Goal: Task Accomplishment & Management: Manage account settings

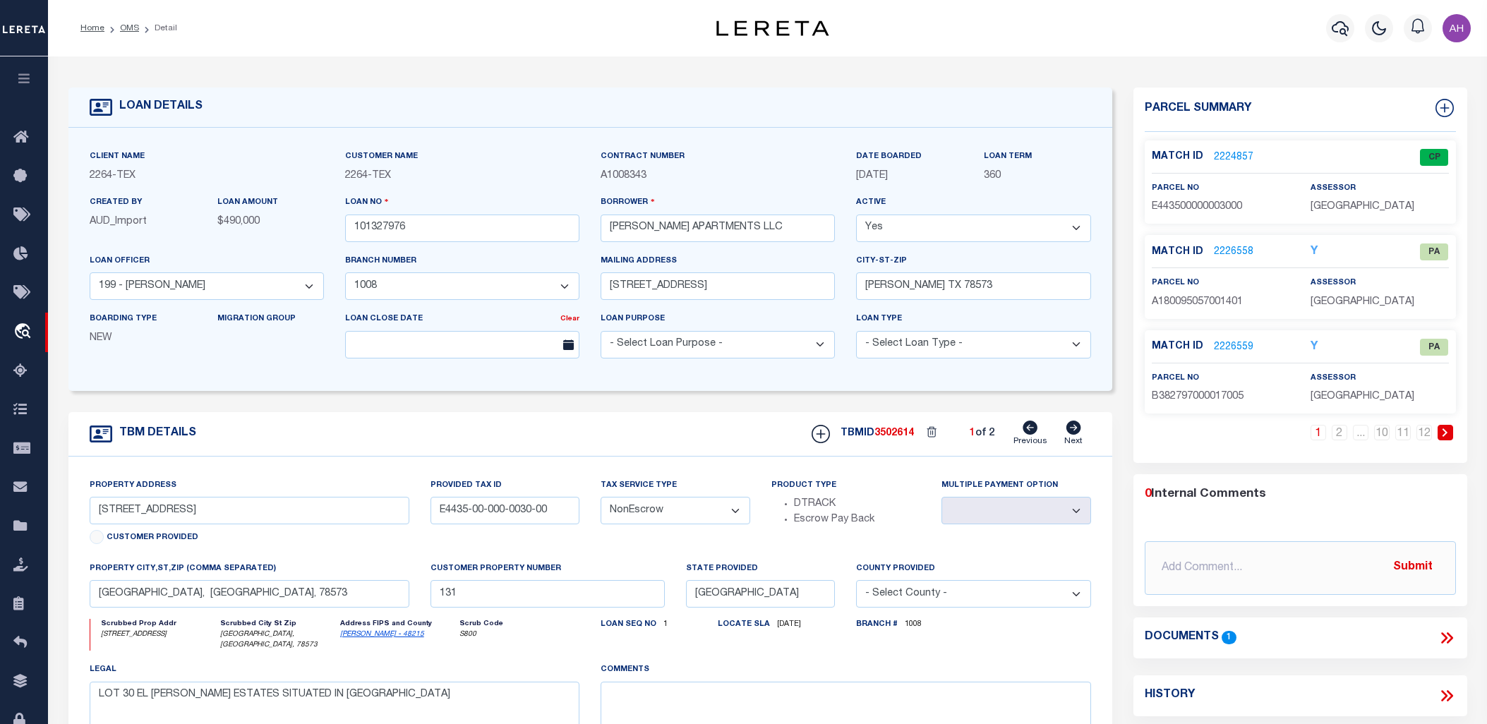
select select "22439"
select select "8413"
select select "NonEscrow"
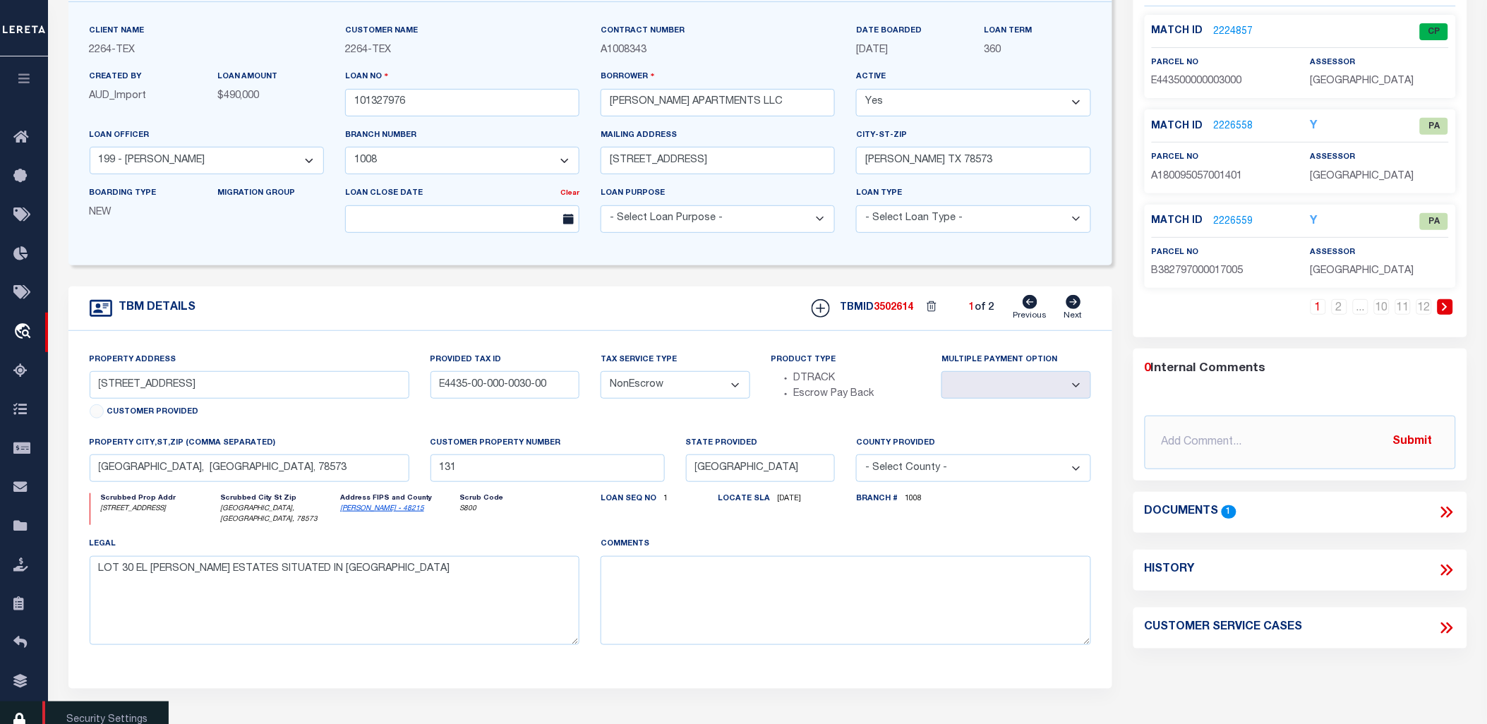
scroll to position [126, 0]
click at [19, 716] on icon at bounding box center [24, 721] width 23 height 18
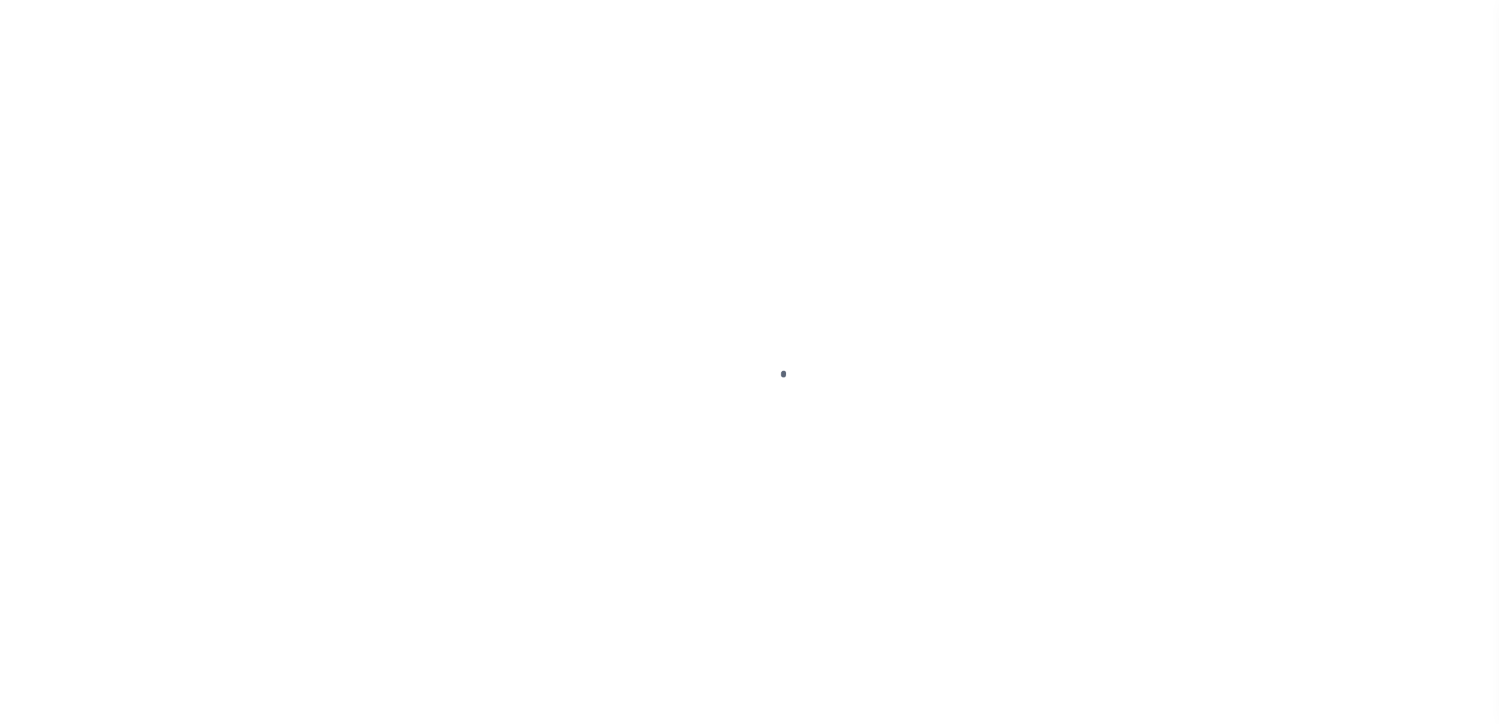
select select "100"
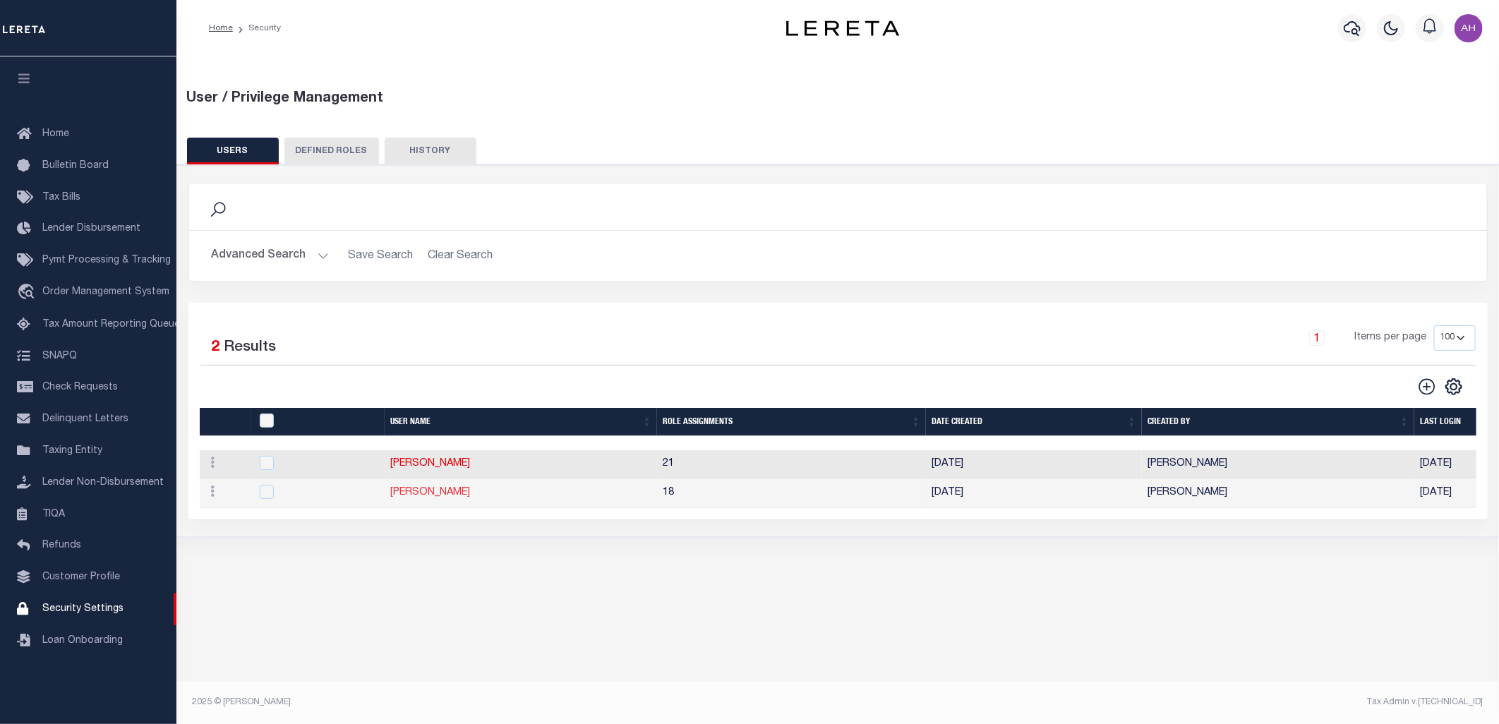
click at [466, 496] on link "[PERSON_NAME]" at bounding box center [430, 493] width 80 height 10
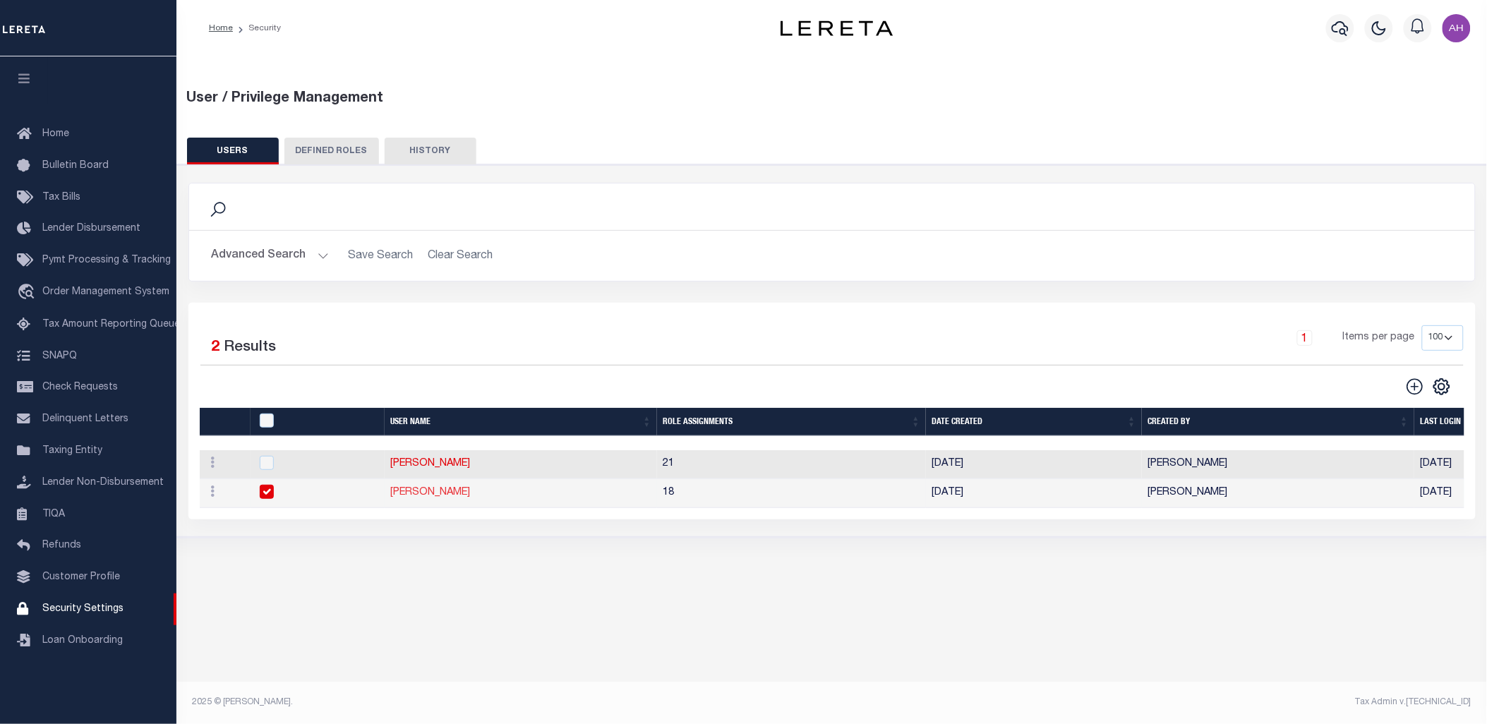
type input "[PERSON_NAME]"
type input "[EMAIL_ADDRESS][DOMAIN_NAME]"
select select "LOC"
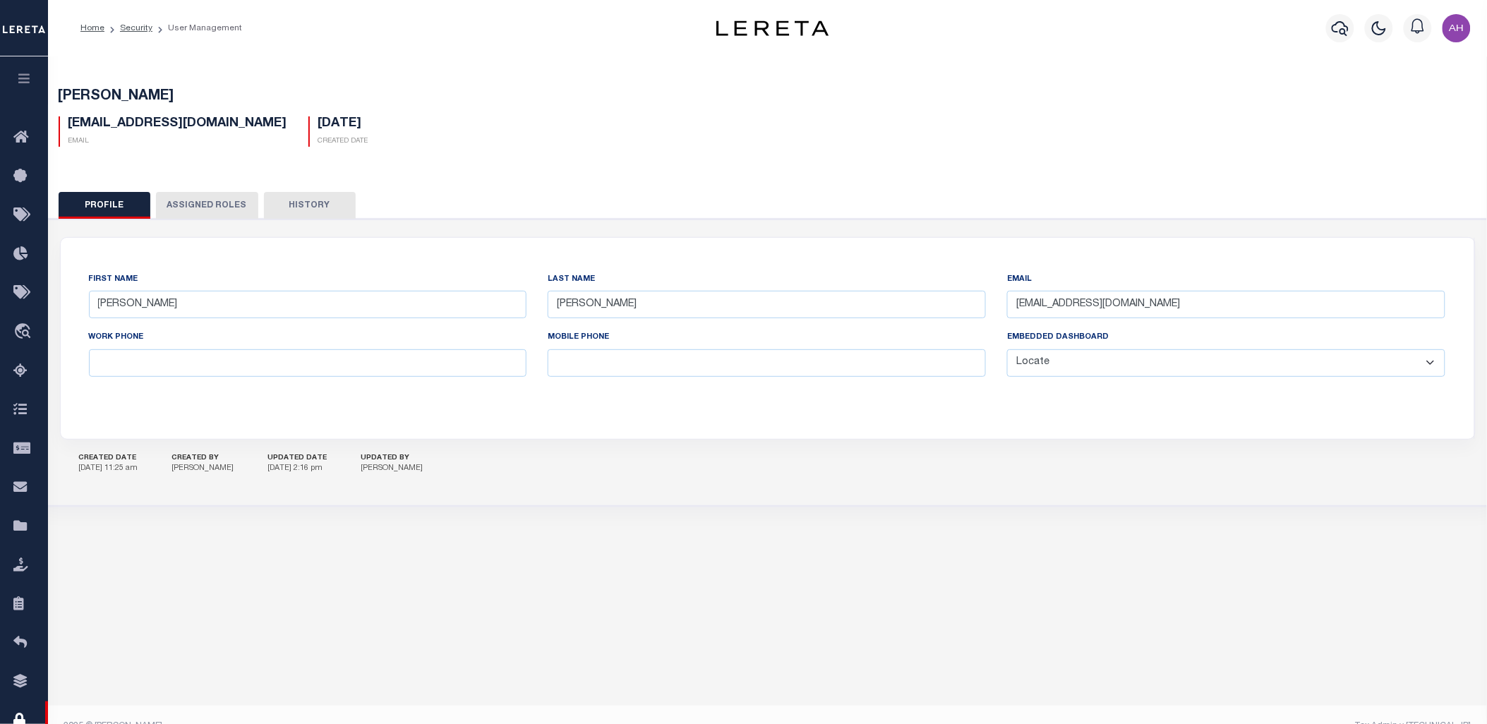
click at [187, 198] on button "Assigned Roles" at bounding box center [207, 205] width 102 height 27
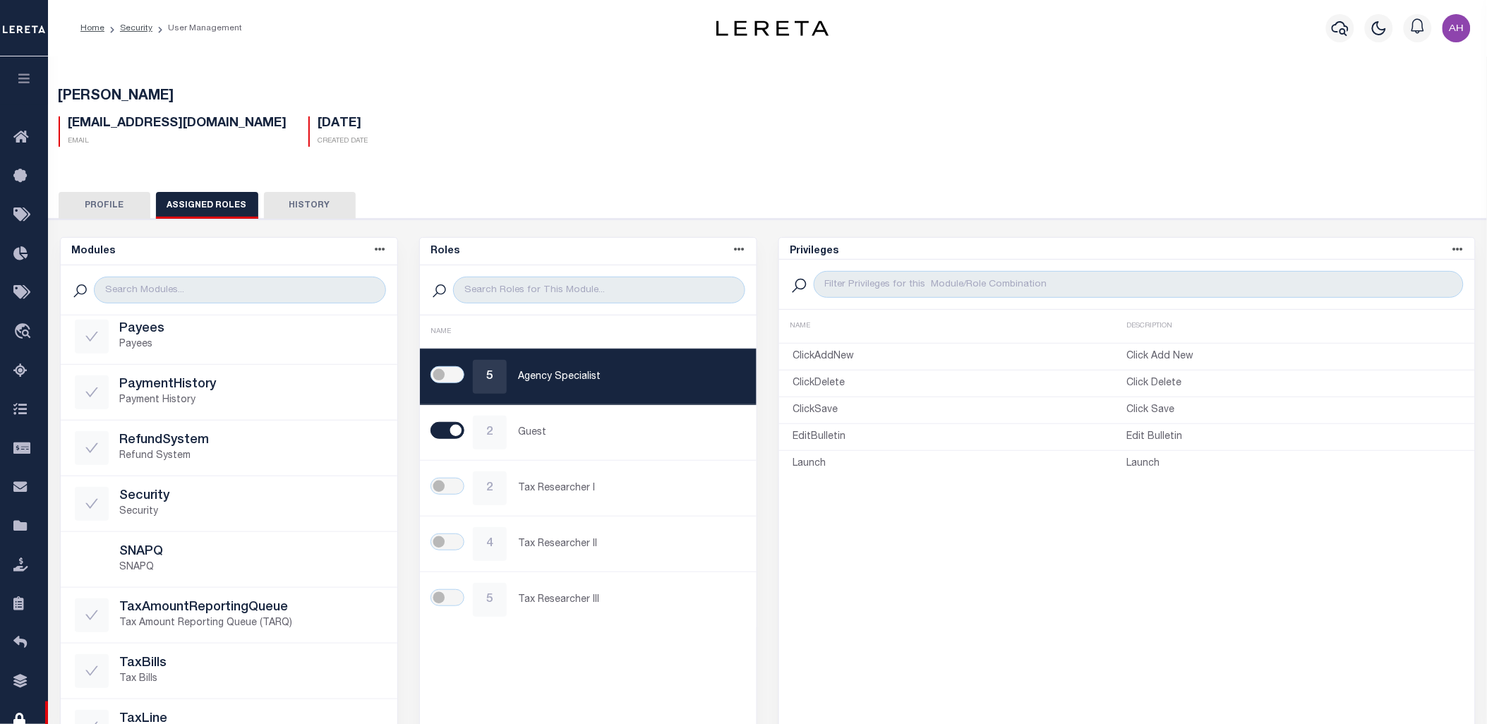
scroll to position [188, 0]
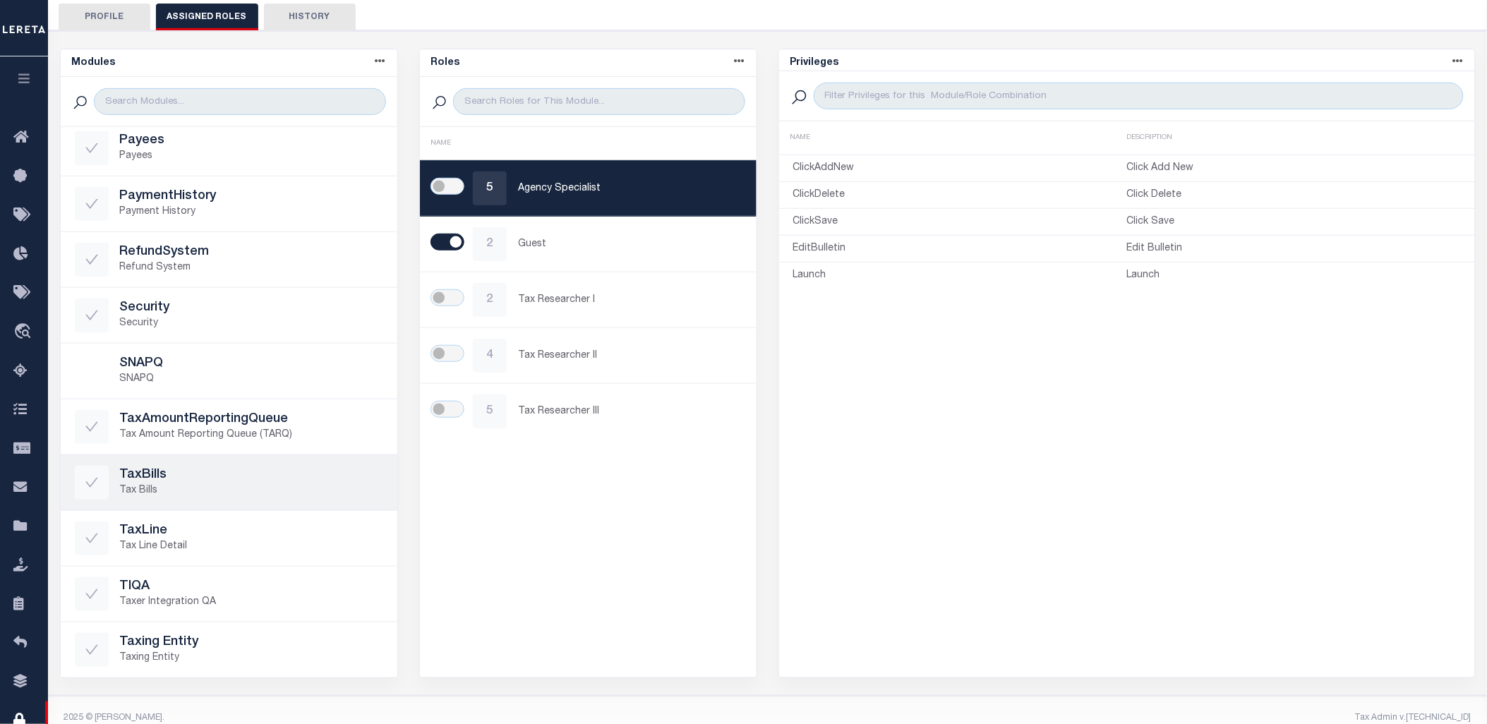
click at [255, 501] on link "TaxBills Tax Bills" at bounding box center [229, 482] width 337 height 55
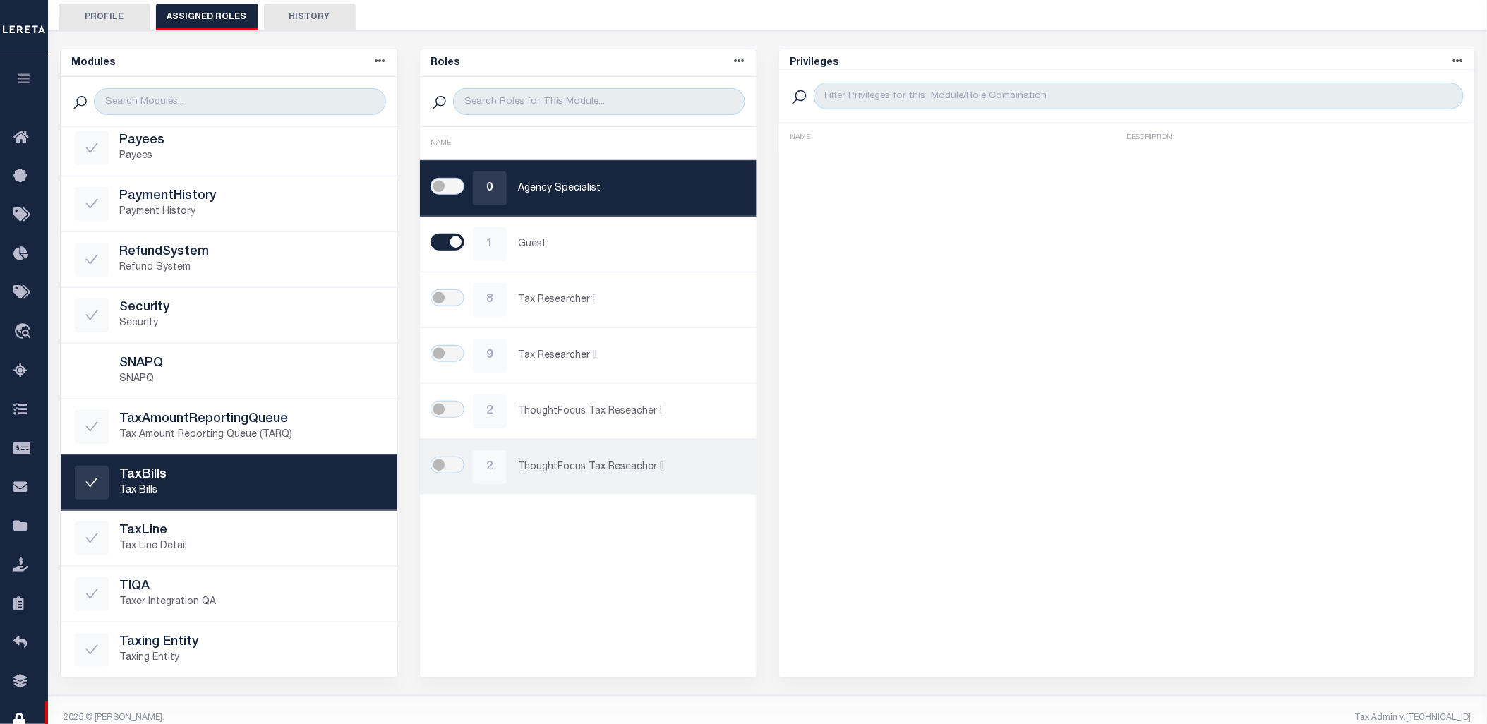
click at [598, 468] on p "ThoughtFocus Tax Reseacher II" at bounding box center [630, 467] width 224 height 15
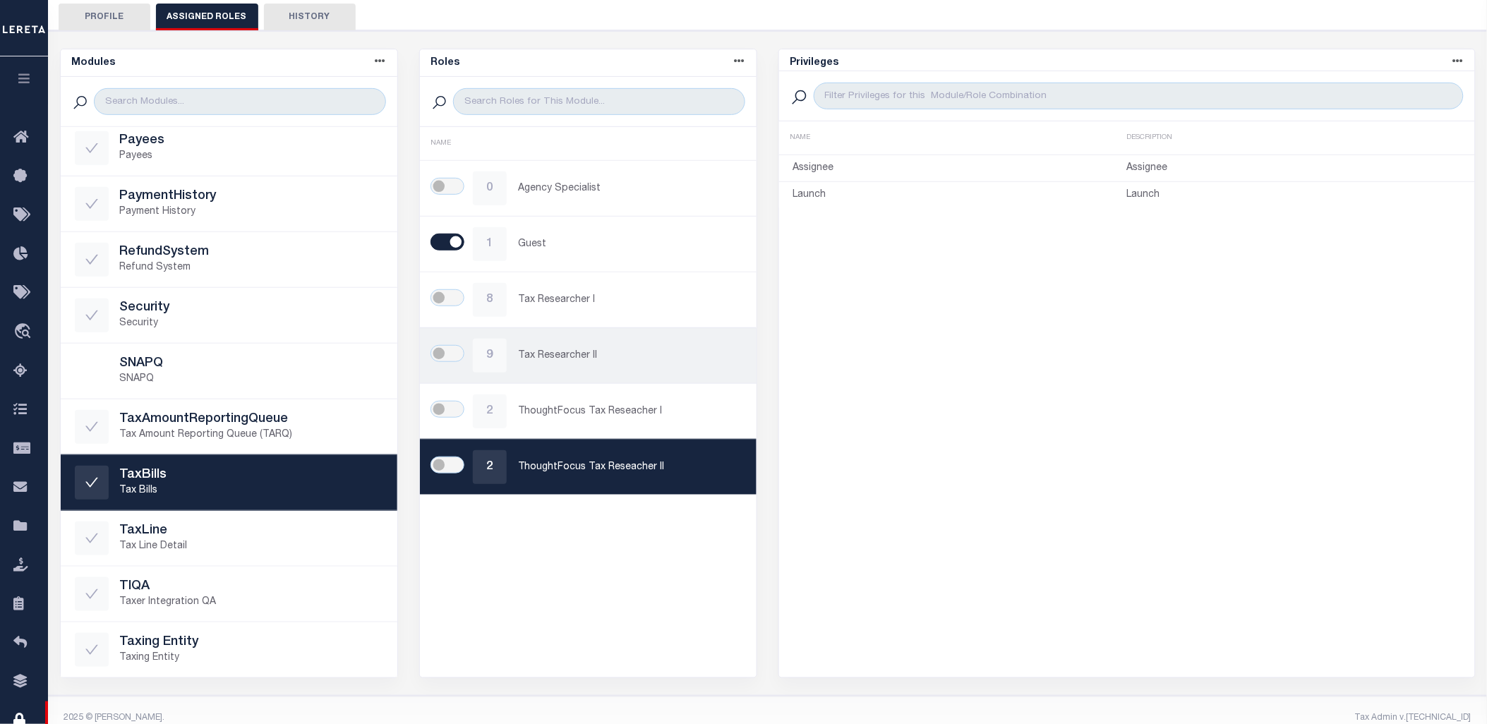
click at [616, 354] on p "Tax Researcher II" at bounding box center [630, 356] width 224 height 15
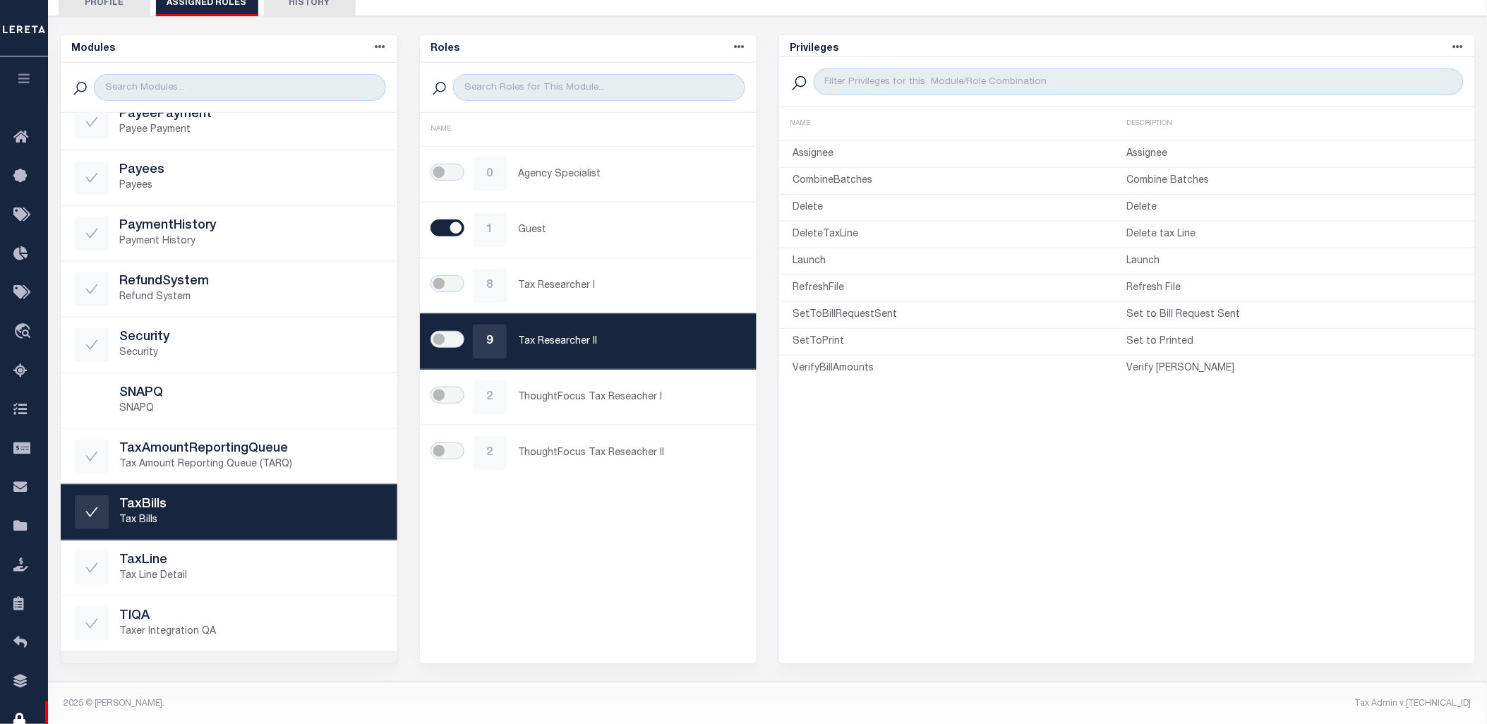
scroll to position [601, 0]
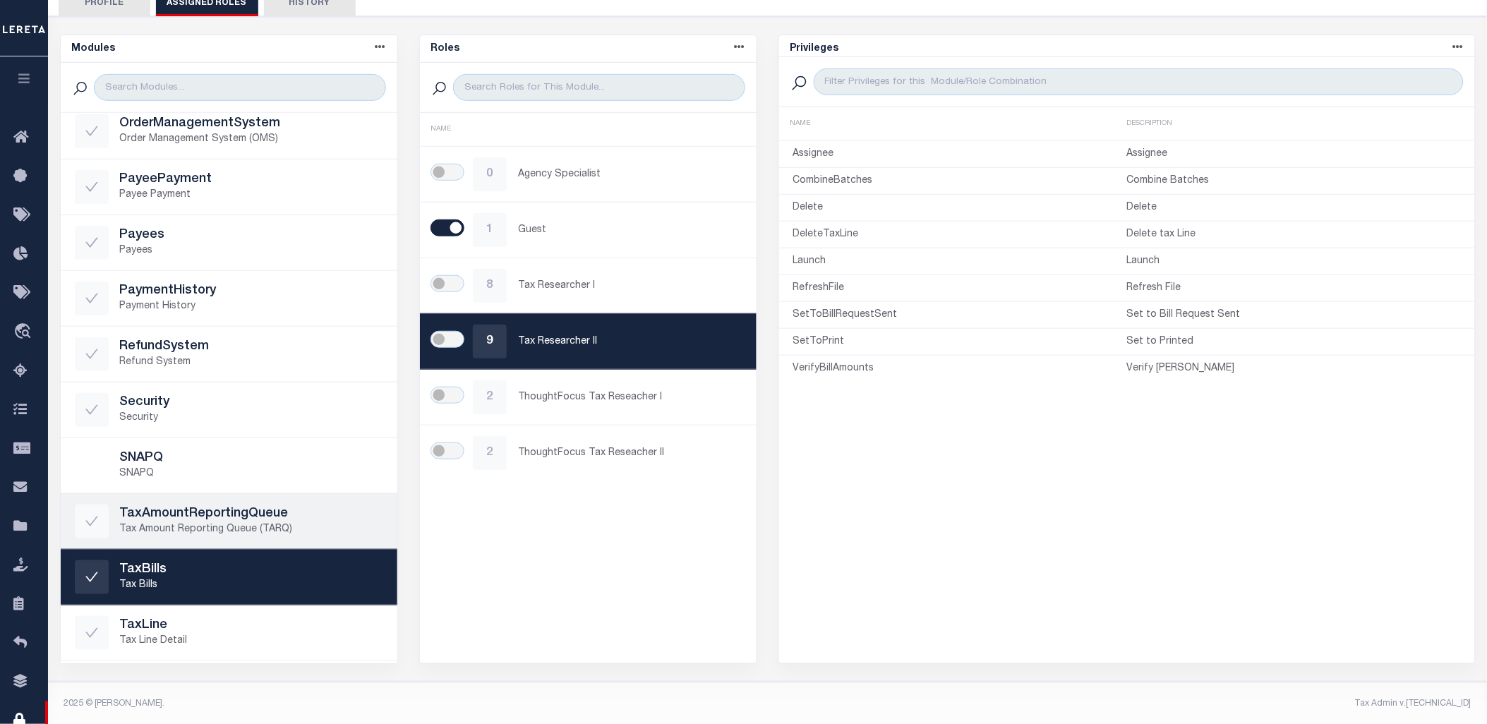
click at [234, 525] on p "Tax Amount Reporting Queue (TARQ)" at bounding box center [251, 529] width 263 height 15
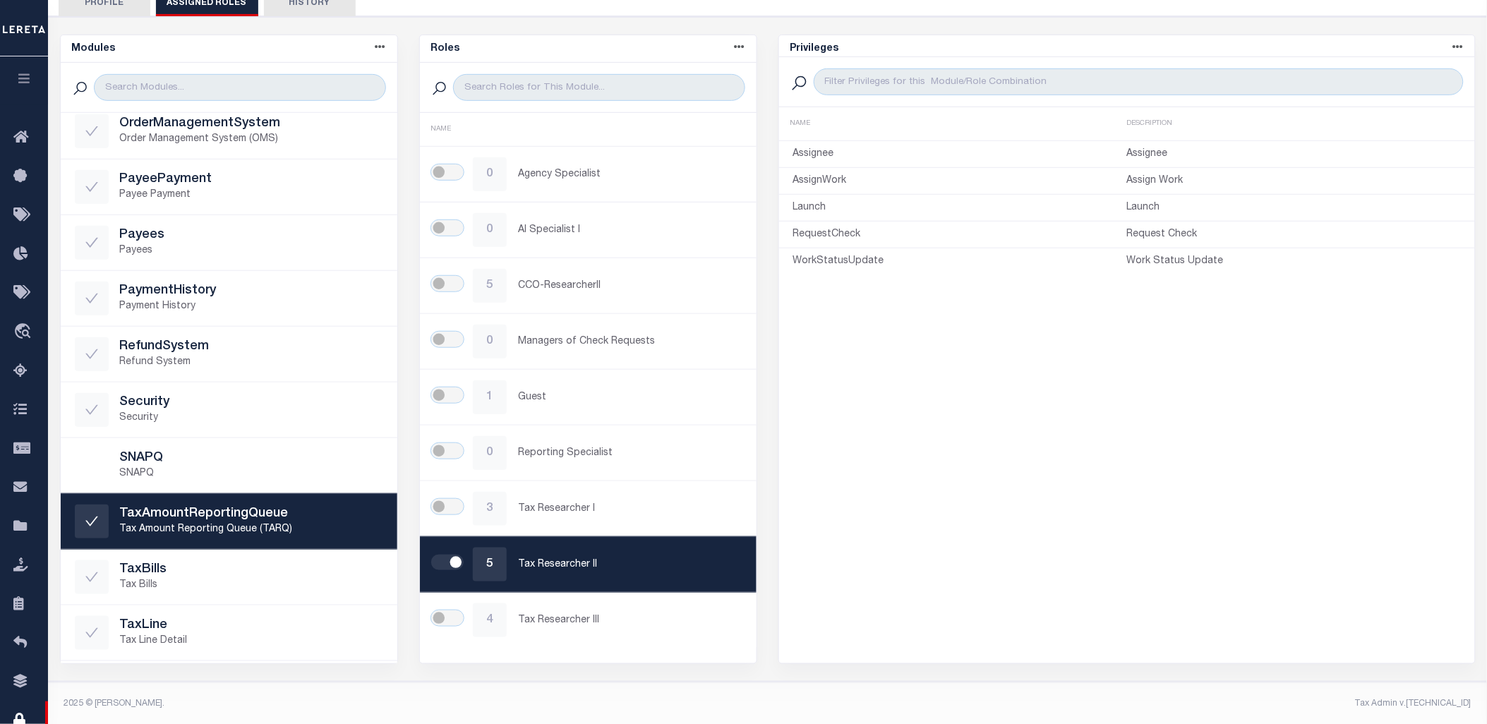
click at [1071, 685] on footer "2025 © [PERSON_NAME]. Tax Admin v.[TECHNICAL_ID]" at bounding box center [767, 704] width 1439 height 42
drag, startPoint x: 1383, startPoint y: 707, endPoint x: 1399, endPoint y: 683, distance: 29.0
click at [1399, 683] on footer "2025 © [PERSON_NAME]. Tax Admin v.[TECHNICAL_ID]" at bounding box center [767, 704] width 1439 height 42
click at [915, 658] on div "Privileges Name asc Name desc Description asc Description desc NAME DESCRIPTION…" at bounding box center [1126, 350] width 697 height 630
